Goal: Information Seeking & Learning: Learn about a topic

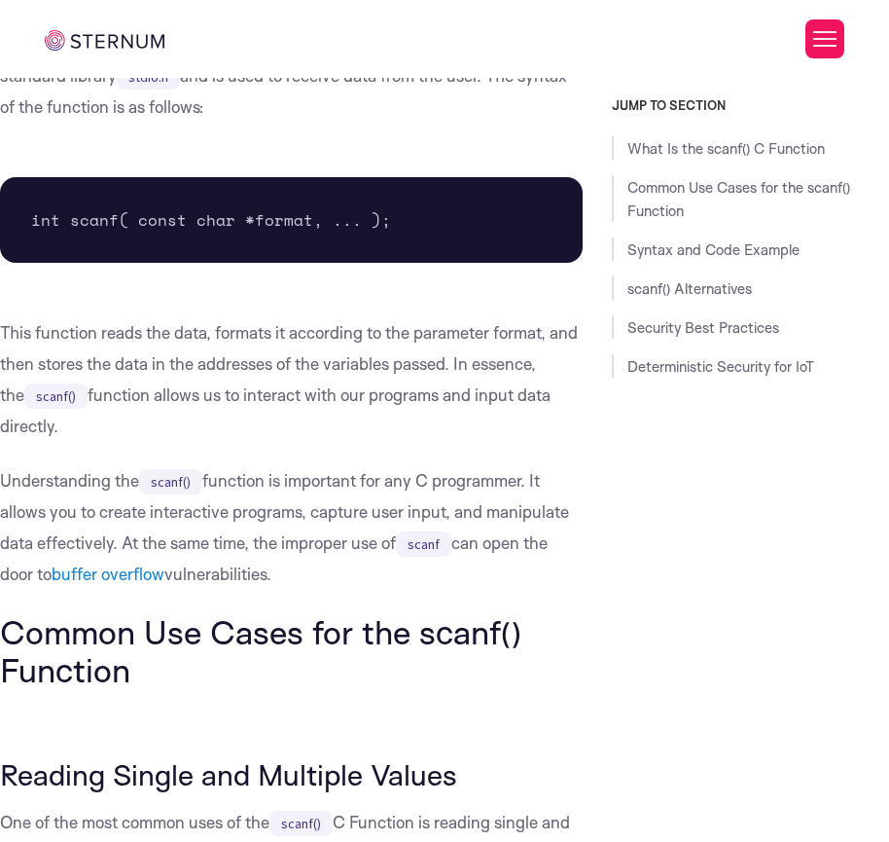
click at [683, 620] on button "Allow all" at bounding box center [729, 608] width 276 height 55
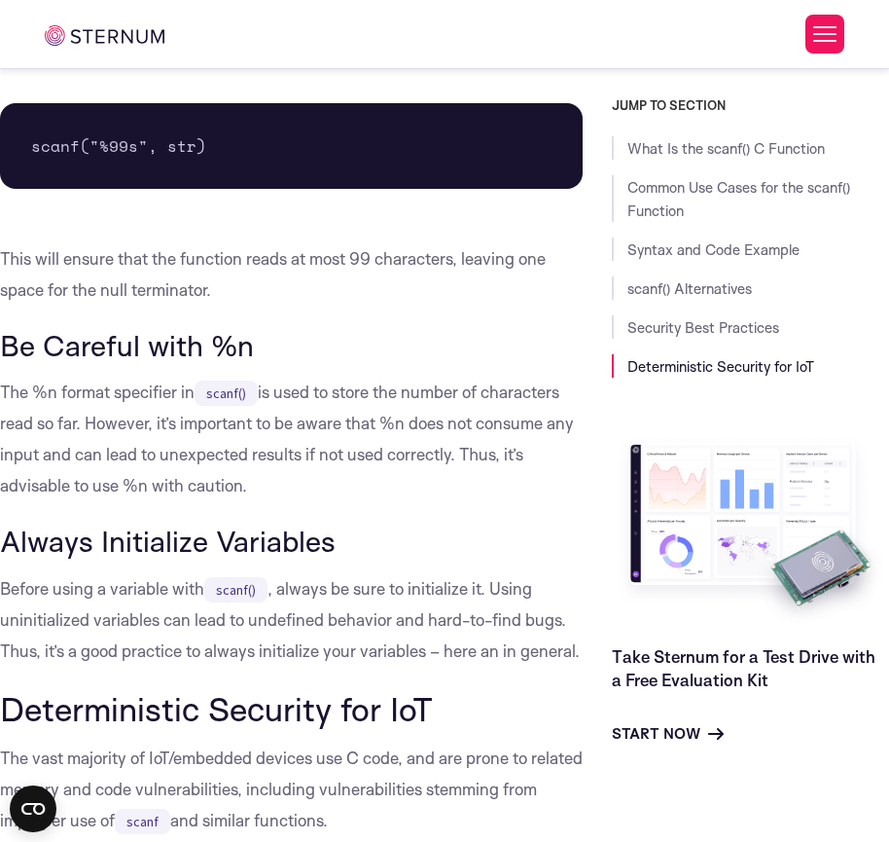
scroll to position [6024, 0]
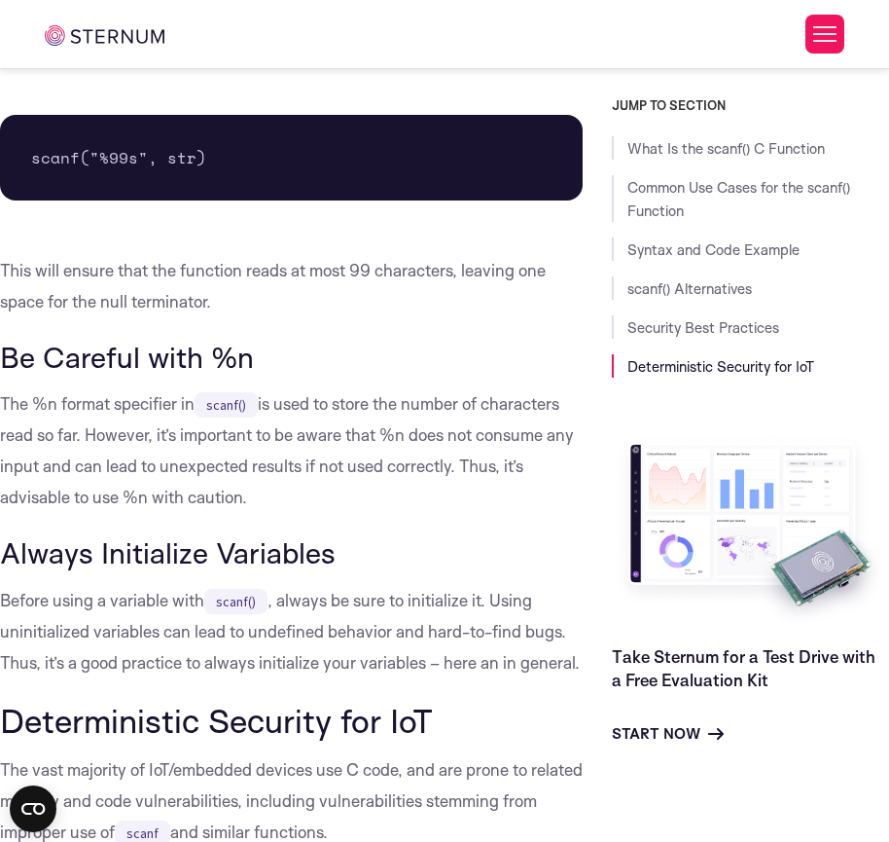
drag, startPoint x: 270, startPoint y: 485, endPoint x: 58, endPoint y: 378, distance: 236.8
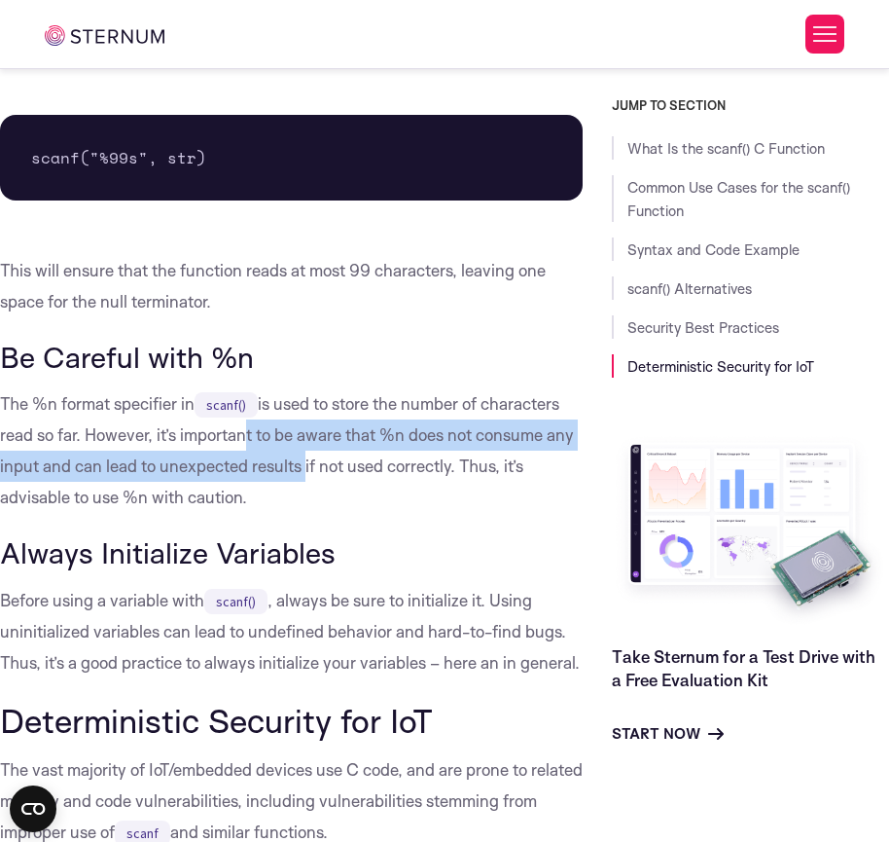
drag, startPoint x: 316, startPoint y: 473, endPoint x: 206, endPoint y: 409, distance: 127.4
click at [209, 413] on p "The %n format specifier in scanf() is used to store the number of characters re…" at bounding box center [291, 450] width 583 height 125
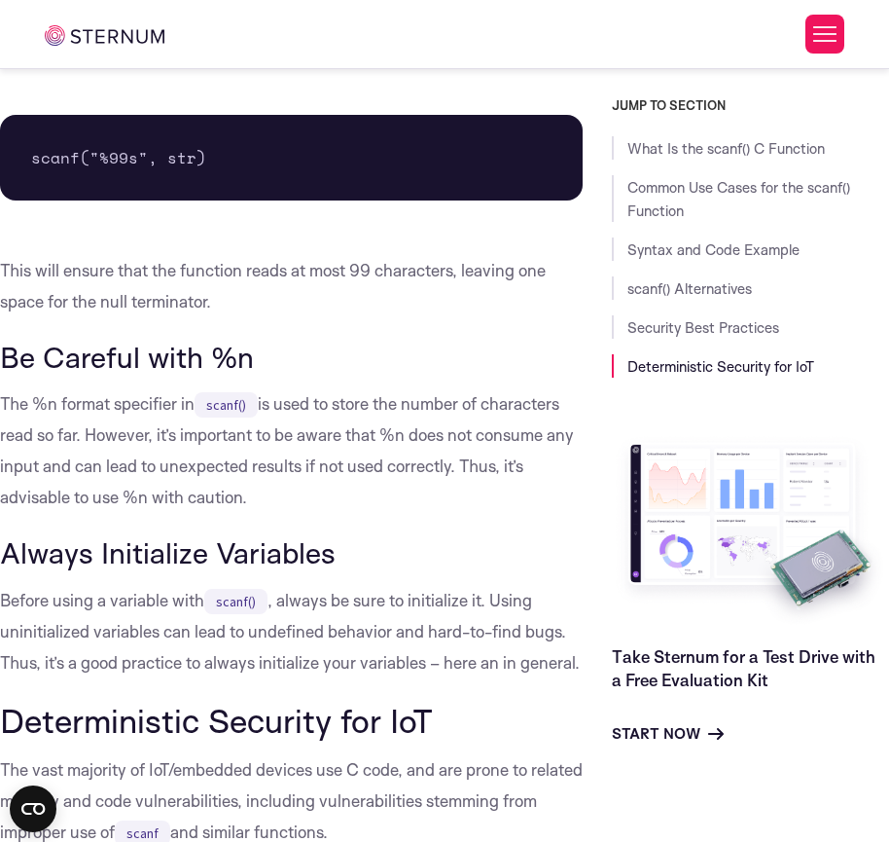
click at [197, 394] on p "The %n format specifier in scanf() is used to store the number of characters re…" at bounding box center [291, 450] width 583 height 125
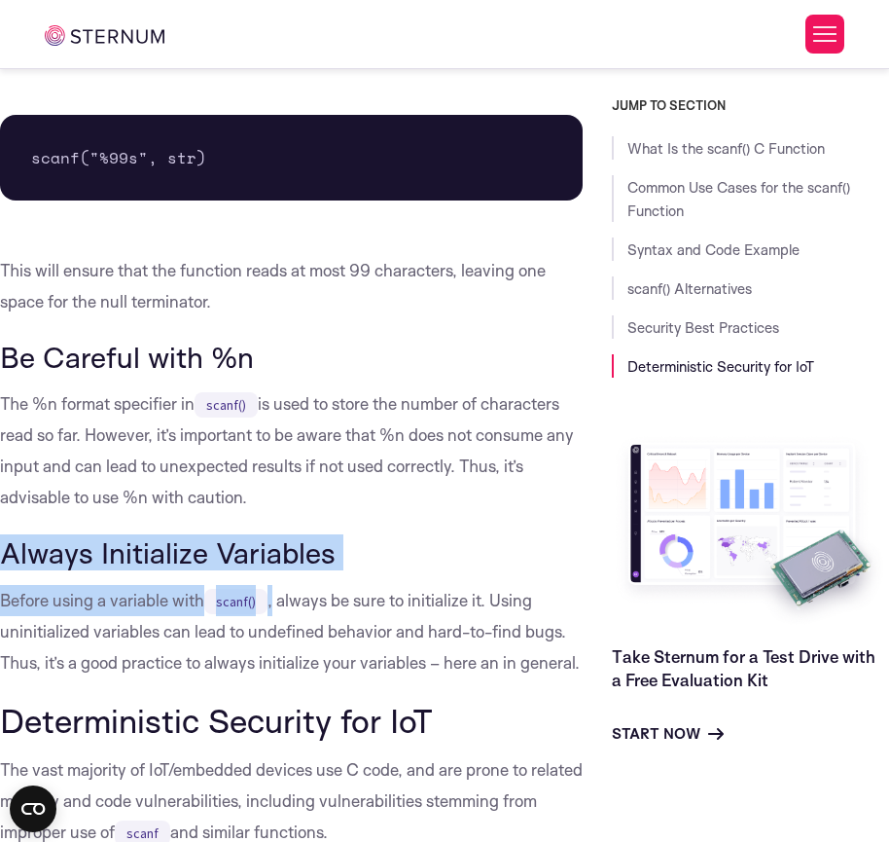
drag, startPoint x: 275, startPoint y: 598, endPoint x: 226, endPoint y: 489, distance: 119.8
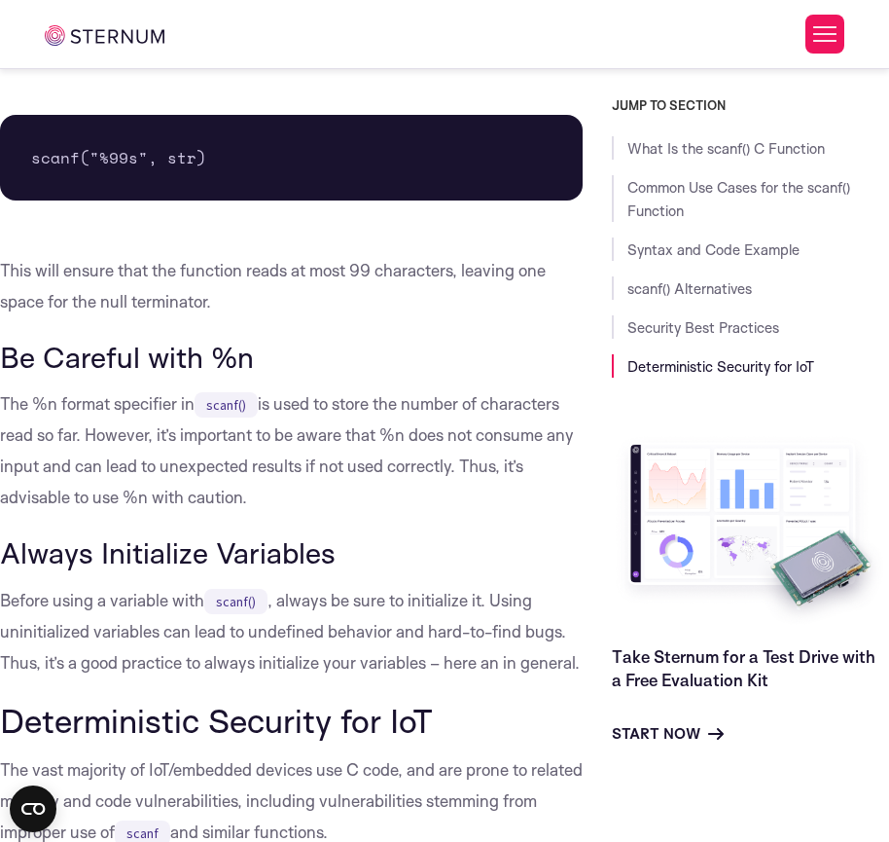
drag, startPoint x: 226, startPoint y: 489, endPoint x: 226, endPoint y: 410, distance: 78.8
click at [226, 465] on p "The %n format specifier in scanf() is used to store the number of characters re…" at bounding box center [291, 450] width 583 height 125
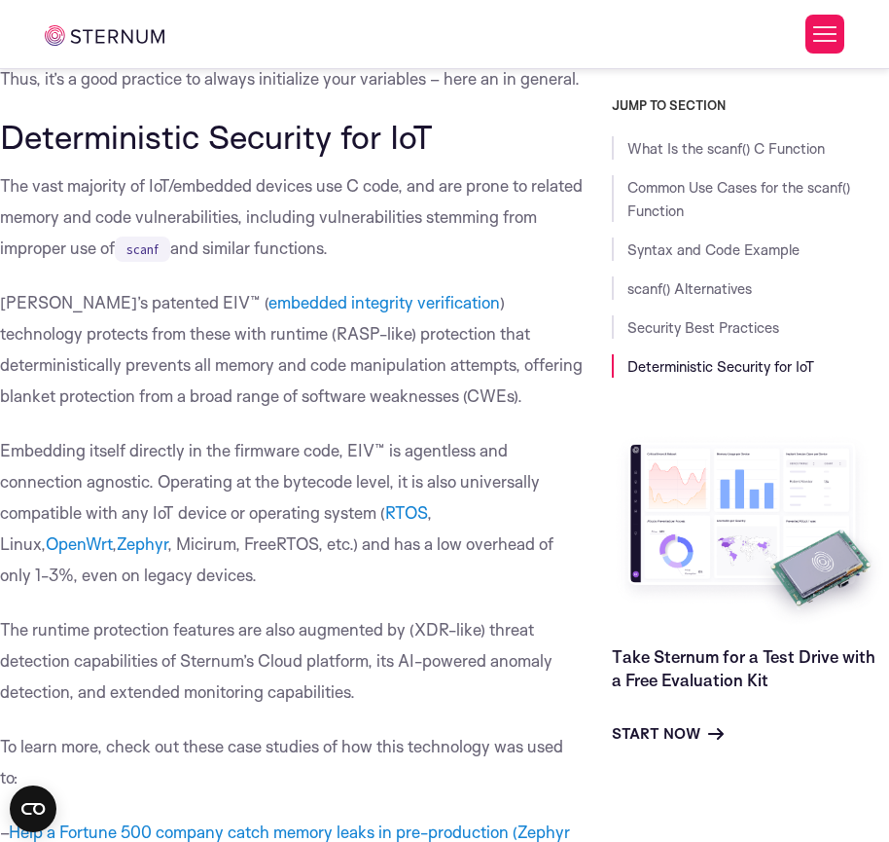
click at [225, 381] on p "[PERSON_NAME]’s patented EIV™ ( embedded integrity verification ) technology pr…" at bounding box center [291, 349] width 583 height 125
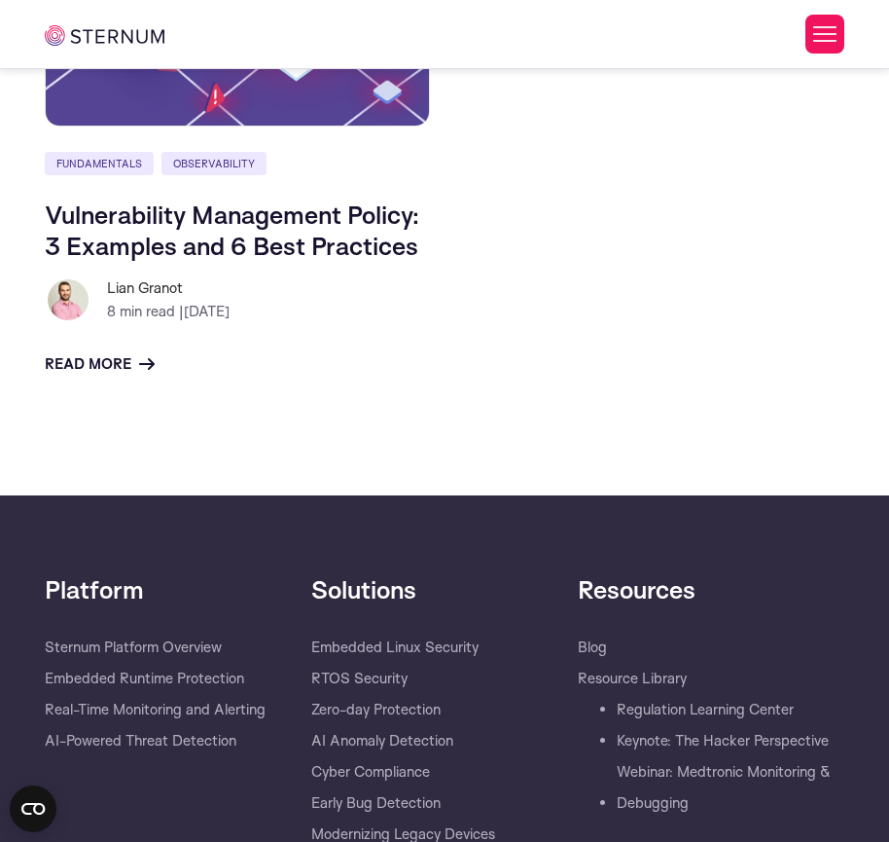
scroll to position [8944, 0]
